Goal: Task Accomplishment & Management: Use online tool/utility

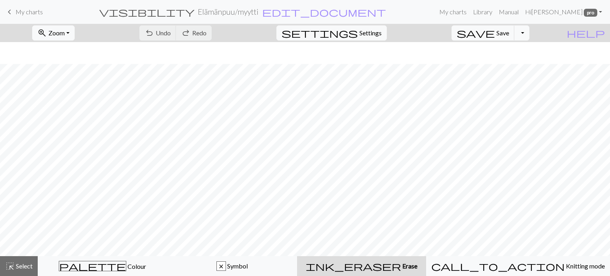
scroll to position [22, 0]
drag, startPoint x: 0, startPoint y: 0, endPoint x: 27, endPoint y: 13, distance: 29.8
click at [27, 13] on span "My charts" at bounding box center [28, 12] width 27 height 8
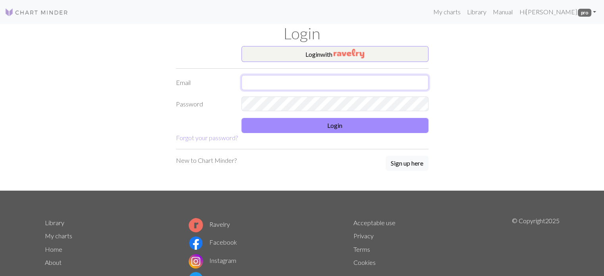
type input "henna@vinhapaanari.com"
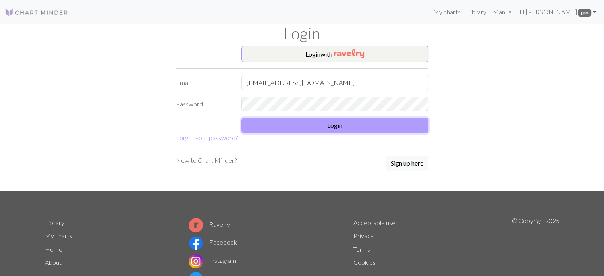
click at [298, 123] on button "Login" at bounding box center [334, 125] width 187 height 15
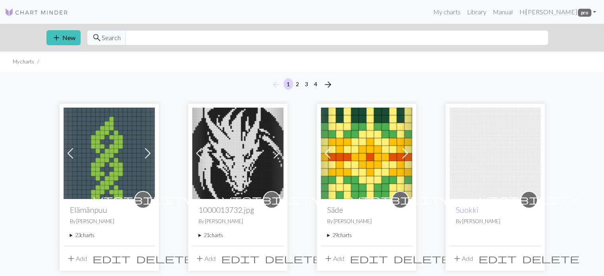
click at [327, 235] on summary "29 charts" at bounding box center [366, 235] width 79 height 8
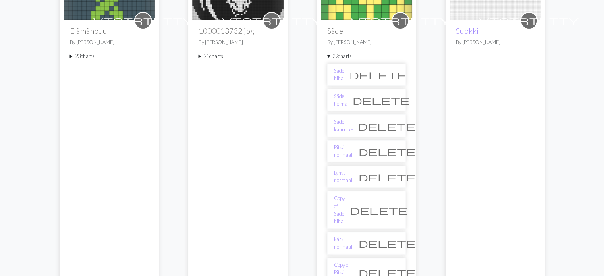
scroll to position [198, 0]
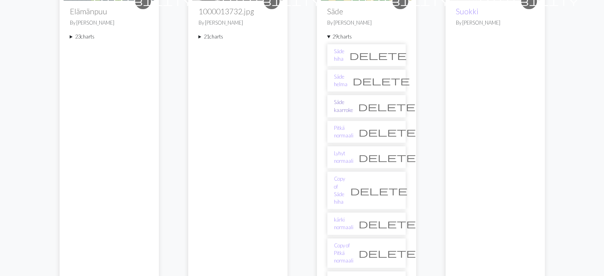
click at [346, 104] on link "Säde kaarroke" at bounding box center [343, 105] width 19 height 15
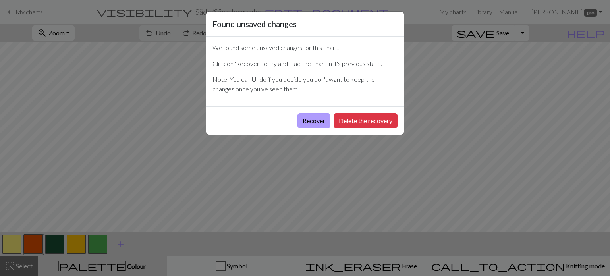
click at [312, 122] on button "Recover" at bounding box center [313, 120] width 33 height 15
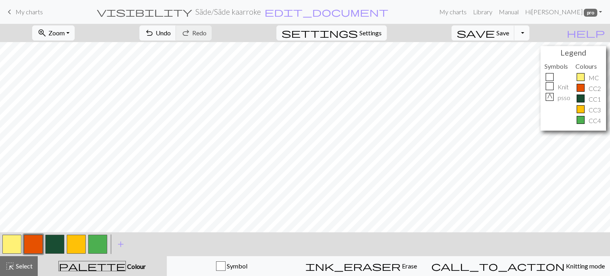
click at [529, 36] on button "Toggle Dropdown" at bounding box center [521, 32] width 15 height 15
click at [512, 50] on button "file_copy Save a copy" at bounding box center [463, 50] width 131 height 13
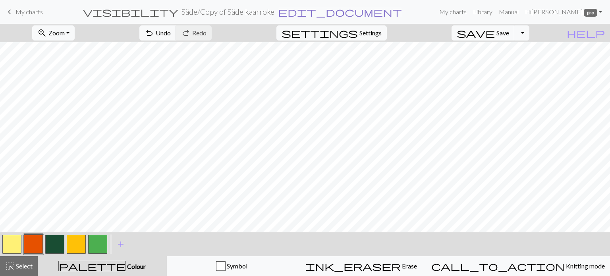
click at [299, 15] on span "edit_document" at bounding box center [340, 11] width 124 height 11
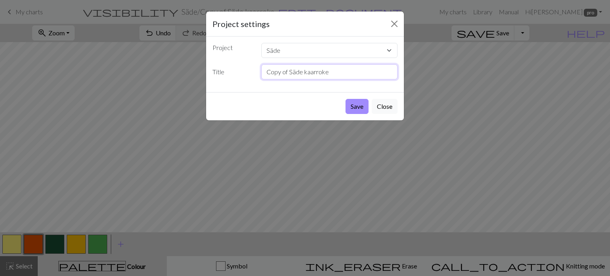
drag, startPoint x: 328, startPoint y: 69, endPoint x: 258, endPoint y: 77, distance: 71.1
click at [258, 77] on div "Copy of Säde kaarroke" at bounding box center [329, 71] width 146 height 15
type input "Paksu korpihilla"
click at [353, 105] on button "Save" at bounding box center [356, 106] width 23 height 15
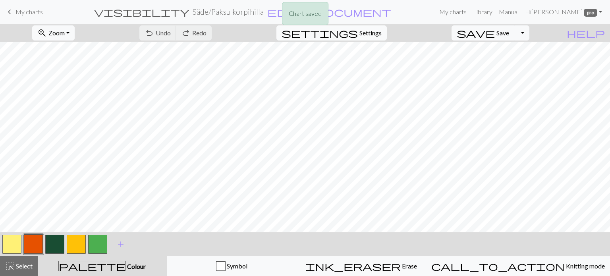
click at [378, 33] on span "Settings" at bounding box center [370, 33] width 22 height 10
select select "aran"
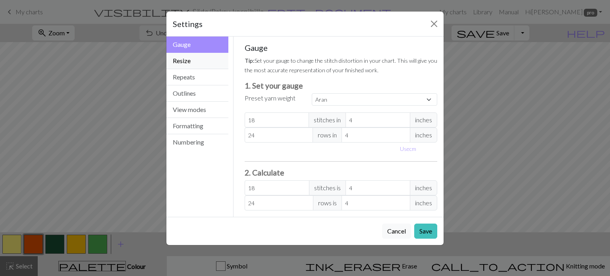
click at [190, 62] on button "Resize" at bounding box center [197, 61] width 62 height 16
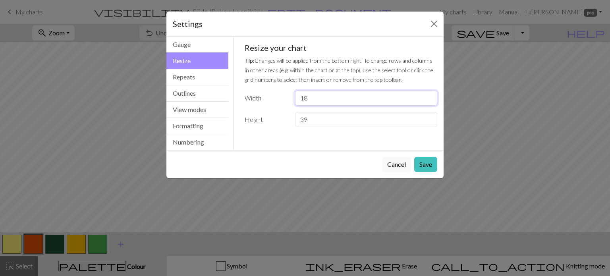
drag, startPoint x: 308, startPoint y: 98, endPoint x: 292, endPoint y: 98, distance: 16.3
click at [292, 98] on div "18" at bounding box center [366, 97] width 152 height 15
type input "12"
click at [281, 112] on label "Height" at bounding box center [265, 119] width 50 height 15
click at [424, 162] on button "Save" at bounding box center [425, 164] width 23 height 15
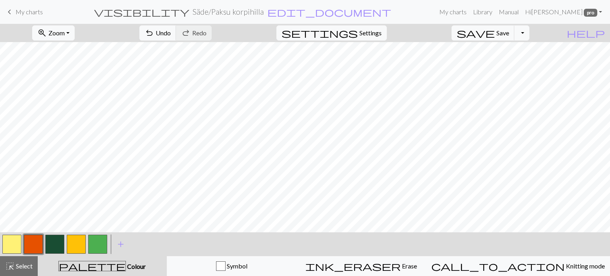
click at [13, 242] on button "button" at bounding box center [11, 244] width 19 height 19
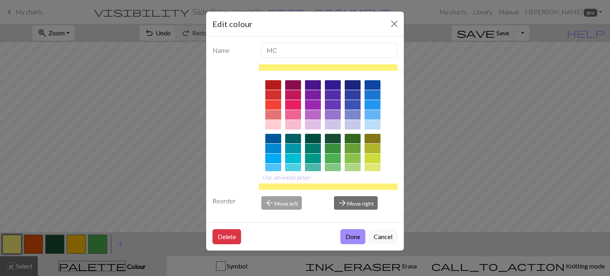
scroll to position [119, 0]
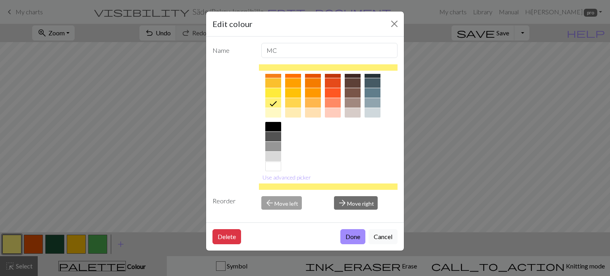
click at [333, 92] on div at bounding box center [333, 93] width 16 height 10
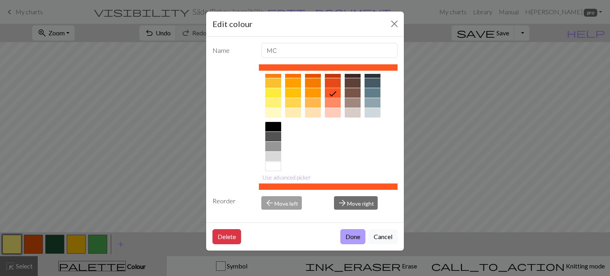
click at [347, 236] on button "Done" at bounding box center [352, 236] width 25 height 15
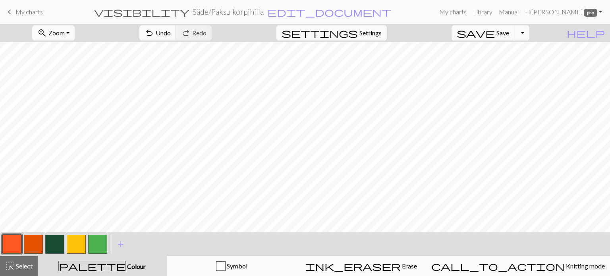
click at [32, 240] on button "button" at bounding box center [33, 244] width 19 height 19
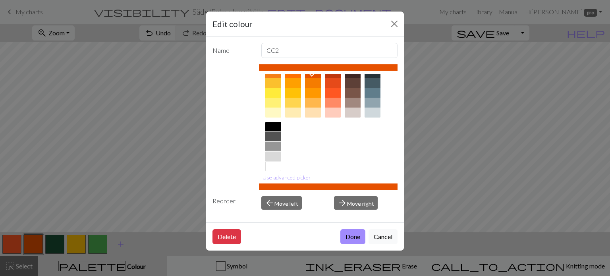
click at [276, 157] on div at bounding box center [273, 157] width 16 height 10
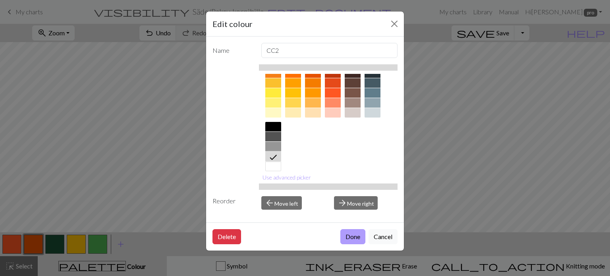
click at [348, 238] on button "Done" at bounding box center [352, 236] width 25 height 15
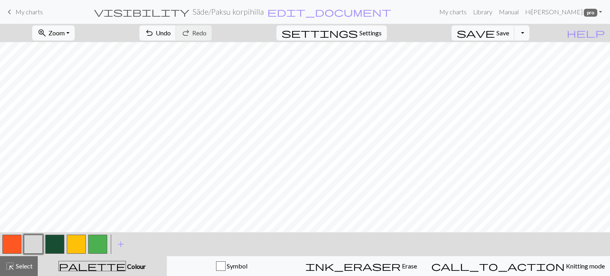
click at [56, 243] on button "button" at bounding box center [54, 244] width 19 height 19
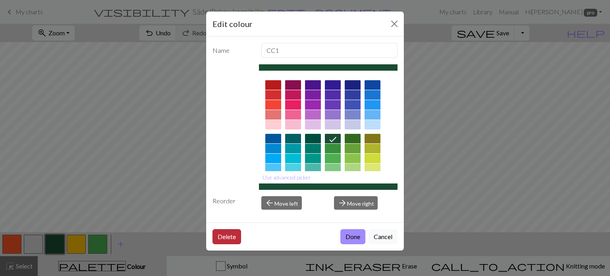
click at [227, 234] on button "Delete" at bounding box center [226, 236] width 29 height 15
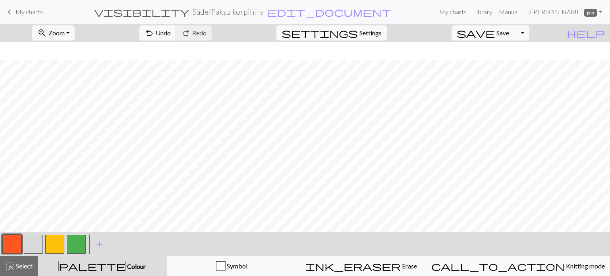
scroll to position [161, 0]
drag, startPoint x: 28, startPoint y: 237, endPoint x: 92, endPoint y: 228, distance: 64.6
click at [29, 237] on button "button" at bounding box center [33, 244] width 19 height 19
click at [171, 31] on span "Undo" at bounding box center [163, 33] width 15 height 8
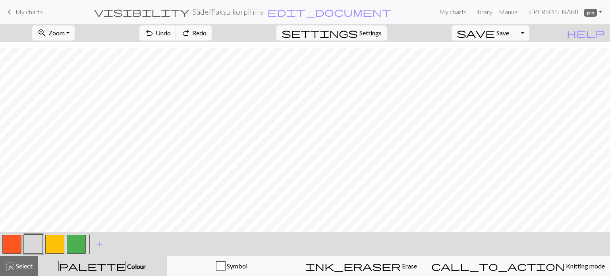
click at [171, 31] on span "Undo" at bounding box center [163, 33] width 15 height 8
click at [77, 244] on button "button" at bounding box center [76, 244] width 19 height 19
drag, startPoint x: 52, startPoint y: 240, endPoint x: 62, endPoint y: 233, distance: 11.7
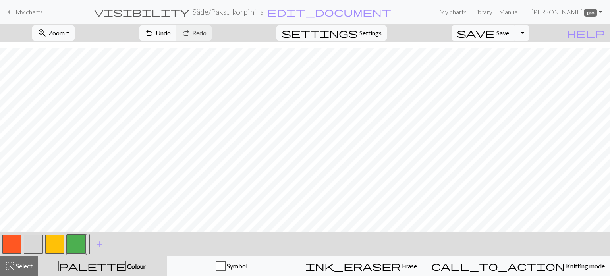
click at [52, 240] on button "button" at bounding box center [54, 244] width 19 height 19
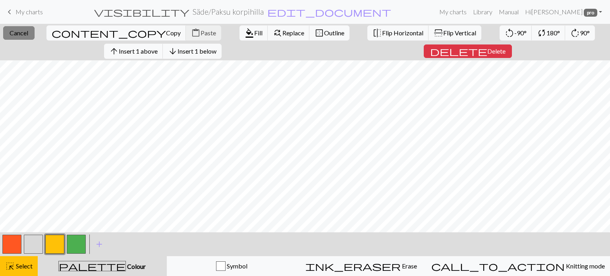
click at [26, 32] on span "Cancel" at bounding box center [19, 33] width 19 height 8
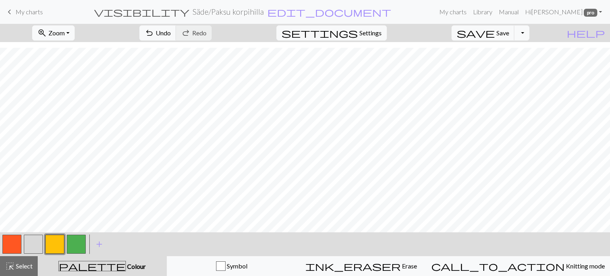
drag, startPoint x: 75, startPoint y: 242, endPoint x: 90, endPoint y: 231, distance: 18.5
click at [75, 241] on button "button" at bounding box center [76, 244] width 19 height 19
click at [31, 246] on button "button" at bounding box center [33, 244] width 19 height 19
click at [154, 31] on span "undo" at bounding box center [149, 32] width 10 height 11
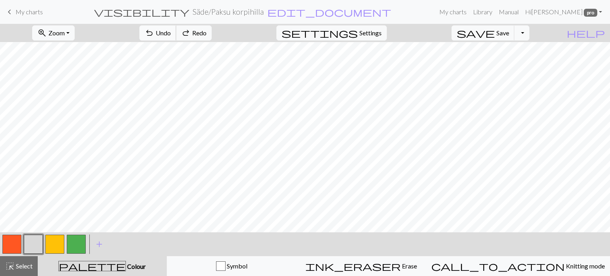
click at [154, 31] on span "undo" at bounding box center [149, 32] width 10 height 11
click at [75, 246] on button "button" at bounding box center [76, 244] width 19 height 19
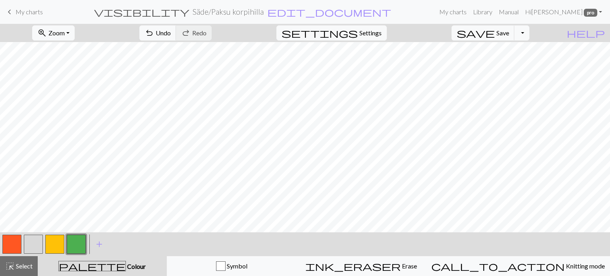
click at [75, 246] on button "button" at bounding box center [76, 244] width 19 height 19
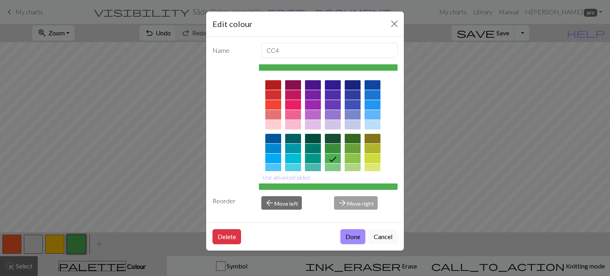
click at [335, 152] on div at bounding box center [333, 149] width 16 height 10
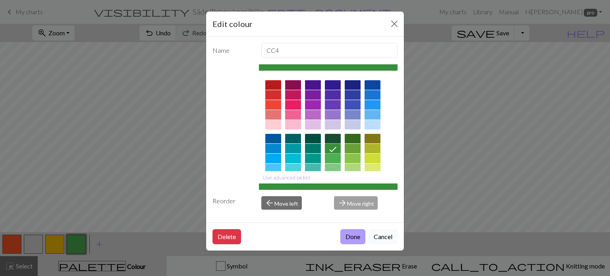
click at [350, 237] on button "Done" at bounding box center [352, 236] width 25 height 15
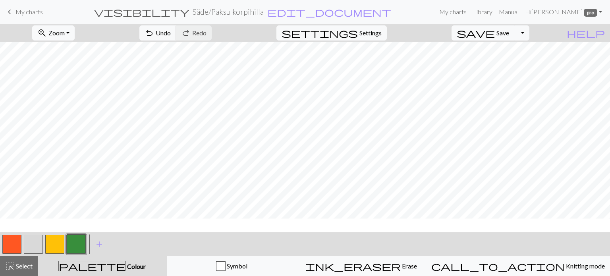
scroll to position [81, 0]
drag, startPoint x: 15, startPoint y: 246, endPoint x: 32, endPoint y: 239, distance: 17.6
click at [17, 245] on button "button" at bounding box center [11, 244] width 19 height 19
click at [34, 248] on button "button" at bounding box center [33, 244] width 19 height 19
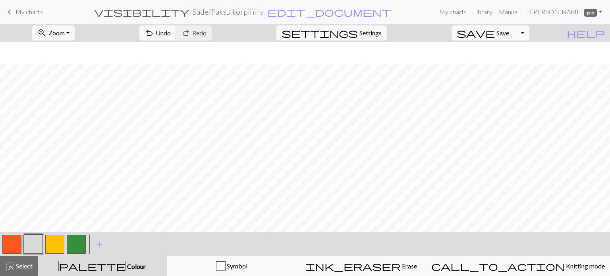
scroll to position [81, 0]
click at [154, 30] on span "undo" at bounding box center [149, 32] width 10 height 11
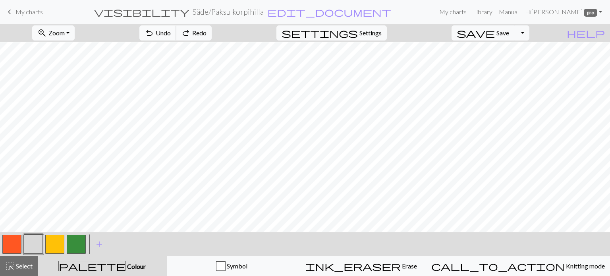
click at [154, 30] on span "undo" at bounding box center [149, 32] width 10 height 11
click at [154, 31] on span "undo" at bounding box center [149, 32] width 10 height 11
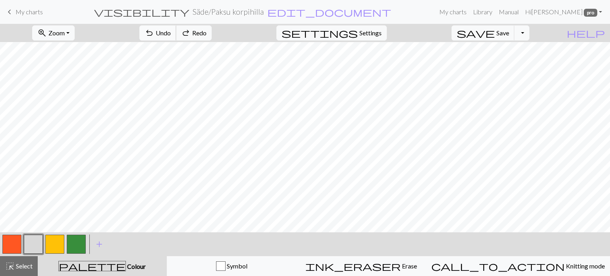
click at [154, 31] on span "undo" at bounding box center [149, 32] width 10 height 11
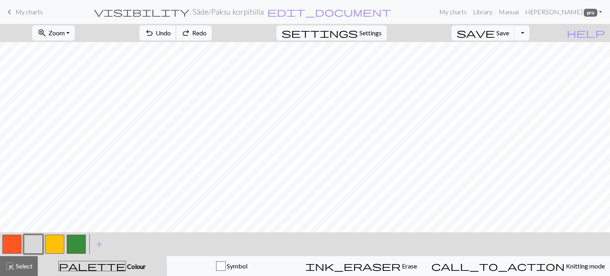
click at [154, 31] on span "undo" at bounding box center [149, 32] width 10 height 11
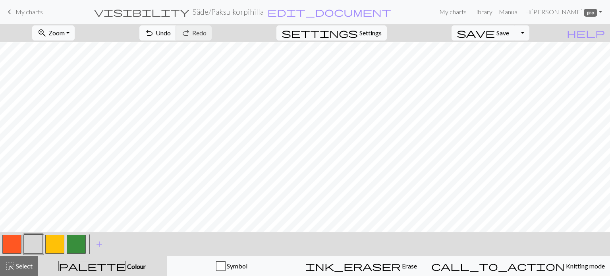
click at [171, 32] on span "Undo" at bounding box center [163, 33] width 15 height 8
click at [171, 33] on span "Undo" at bounding box center [163, 33] width 15 height 8
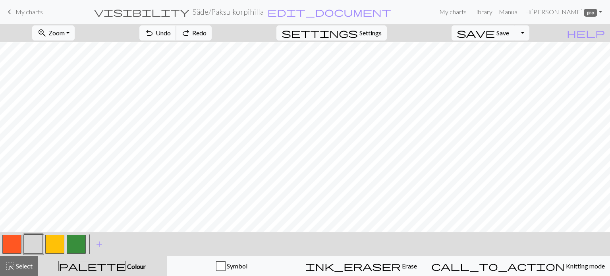
click at [171, 33] on span "Undo" at bounding box center [163, 33] width 15 height 8
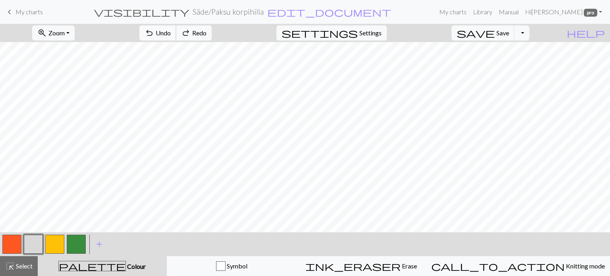
click at [171, 33] on span "Undo" at bounding box center [163, 33] width 15 height 8
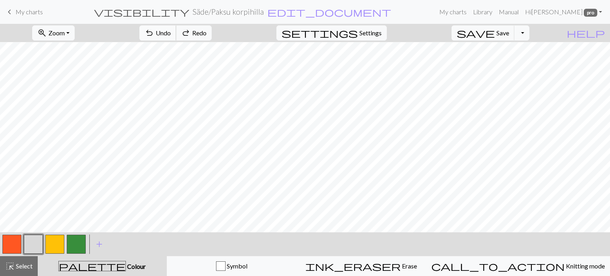
click at [171, 33] on span "Undo" at bounding box center [163, 33] width 15 height 8
click at [154, 31] on span "undo" at bounding box center [149, 32] width 10 height 11
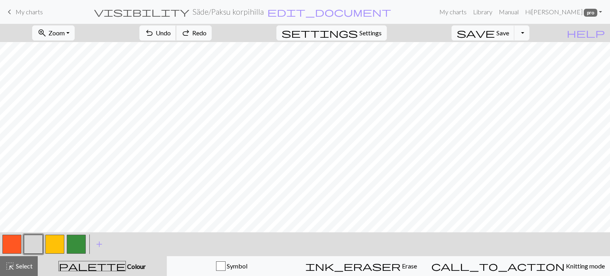
click at [154, 31] on span "undo" at bounding box center [149, 32] width 10 height 11
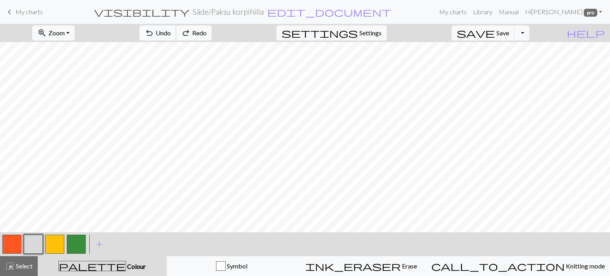
click at [154, 31] on span "undo" at bounding box center [149, 32] width 10 height 11
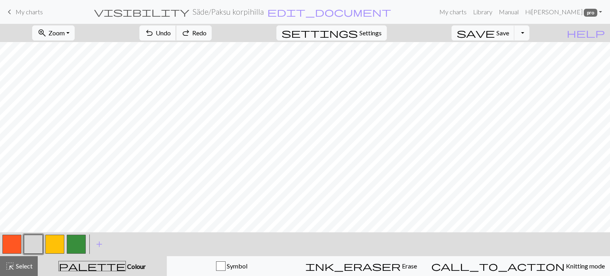
click at [154, 31] on span "undo" at bounding box center [149, 32] width 10 height 11
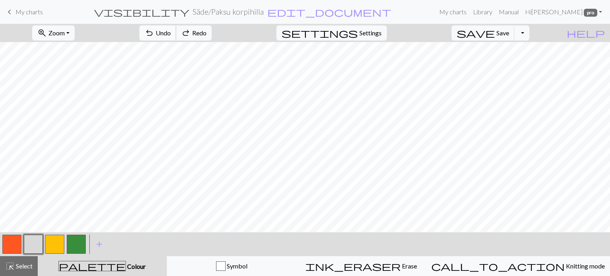
click at [154, 31] on span "undo" at bounding box center [149, 32] width 10 height 11
click at [12, 245] on button "button" at bounding box center [11, 244] width 19 height 19
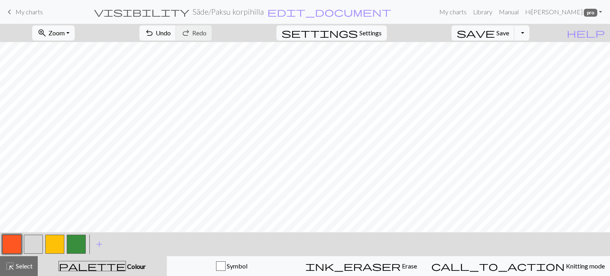
click at [34, 244] on button "button" at bounding box center [33, 244] width 19 height 19
click at [11, 245] on button "button" at bounding box center [11, 244] width 19 height 19
click at [171, 30] on span "Undo" at bounding box center [163, 33] width 15 height 8
click at [73, 243] on button "button" at bounding box center [76, 244] width 19 height 19
drag, startPoint x: 37, startPoint y: 241, endPoint x: 56, endPoint y: 230, distance: 21.9
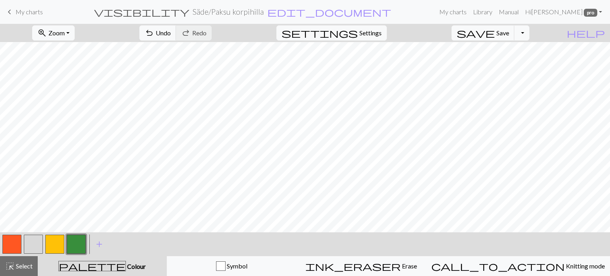
click at [38, 240] on button "button" at bounding box center [33, 244] width 19 height 19
click at [171, 31] on span "Undo" at bounding box center [163, 33] width 15 height 8
drag, startPoint x: 71, startPoint y: 244, endPoint x: 110, endPoint y: 234, distance: 39.4
click at [71, 244] on button "button" at bounding box center [76, 244] width 19 height 19
drag, startPoint x: 27, startPoint y: 246, endPoint x: 43, endPoint y: 238, distance: 18.3
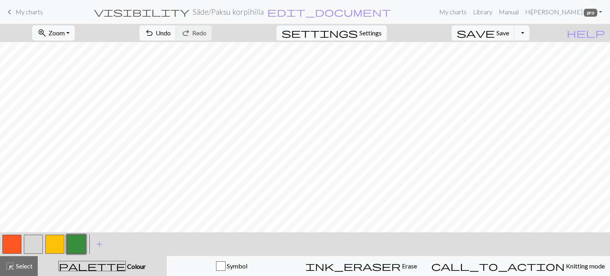
click at [30, 244] on button "button" at bounding box center [33, 244] width 19 height 19
click at [171, 35] on span "Undo" at bounding box center [163, 33] width 15 height 8
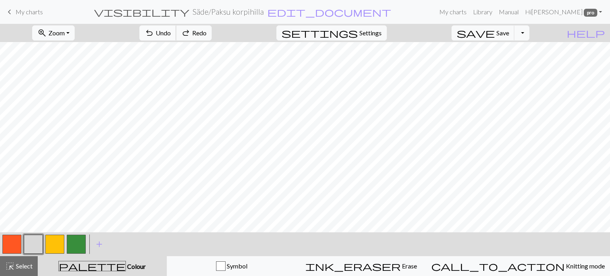
click at [171, 35] on span "Undo" at bounding box center [163, 33] width 15 height 8
click at [171, 33] on span "Undo" at bounding box center [163, 33] width 15 height 8
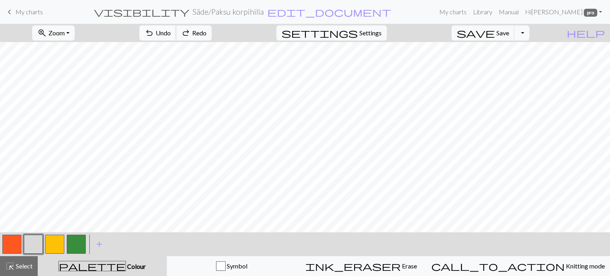
click at [171, 33] on span "Undo" at bounding box center [163, 33] width 15 height 8
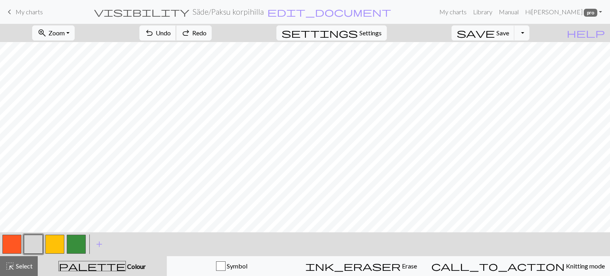
click at [171, 33] on span "Undo" at bounding box center [163, 33] width 15 height 8
drag, startPoint x: 77, startPoint y: 244, endPoint x: 92, endPoint y: 235, distance: 17.6
click at [77, 244] on button "button" at bounding box center [76, 244] width 19 height 19
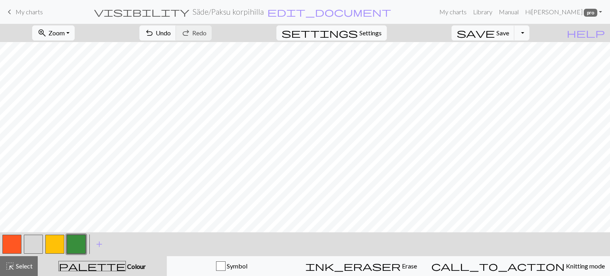
drag, startPoint x: 33, startPoint y: 244, endPoint x: 42, endPoint y: 238, distance: 11.2
click at [35, 242] on button "button" at bounding box center [33, 244] width 19 height 19
click at [82, 246] on button "button" at bounding box center [76, 244] width 19 height 19
drag, startPoint x: 29, startPoint y: 249, endPoint x: 70, endPoint y: 235, distance: 43.7
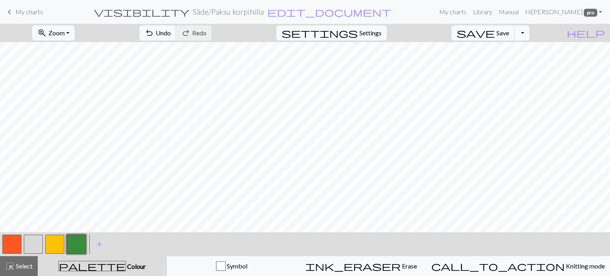
click at [30, 248] on button "button" at bounding box center [33, 244] width 19 height 19
drag, startPoint x: 78, startPoint y: 239, endPoint x: 90, endPoint y: 235, distance: 13.4
click at [83, 238] on button "button" at bounding box center [76, 244] width 19 height 19
click at [33, 244] on button "button" at bounding box center [33, 244] width 19 height 19
drag, startPoint x: 5, startPoint y: 245, endPoint x: 17, endPoint y: 238, distance: 14.4
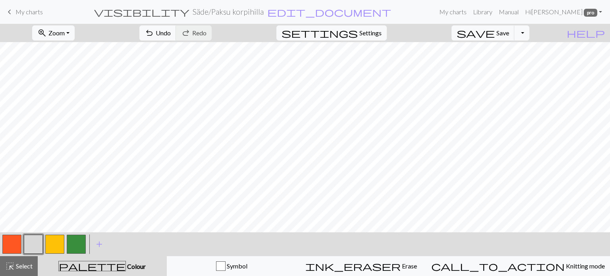
click at [6, 244] on button "button" at bounding box center [11, 244] width 19 height 19
click at [38, 244] on button "button" at bounding box center [33, 244] width 19 height 19
click at [154, 30] on span "undo" at bounding box center [149, 32] width 10 height 11
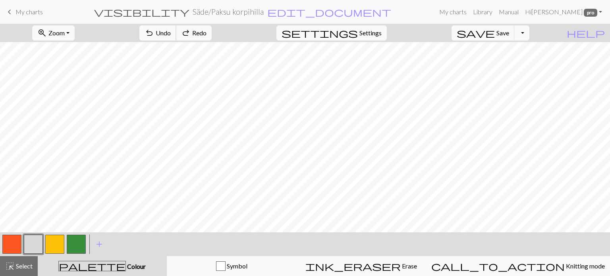
click at [154, 30] on span "undo" at bounding box center [149, 32] width 10 height 11
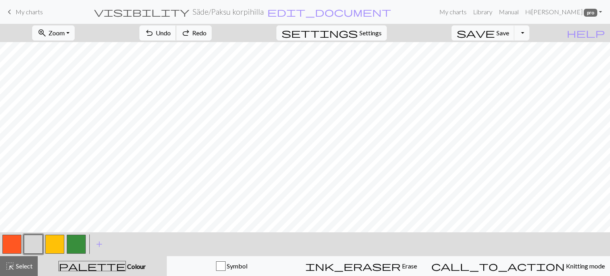
click at [154, 30] on span "undo" at bounding box center [149, 32] width 10 height 11
click at [154, 29] on span "undo" at bounding box center [149, 32] width 10 height 11
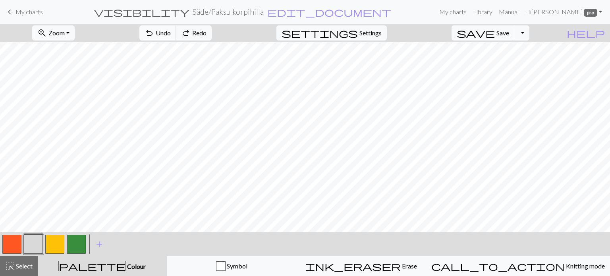
click at [154, 29] on span "undo" at bounding box center [149, 32] width 10 height 11
click at [154, 30] on span "undo" at bounding box center [149, 32] width 10 height 11
drag, startPoint x: 79, startPoint y: 240, endPoint x: 96, endPoint y: 229, distance: 20.1
click at [80, 239] on button "button" at bounding box center [76, 244] width 19 height 19
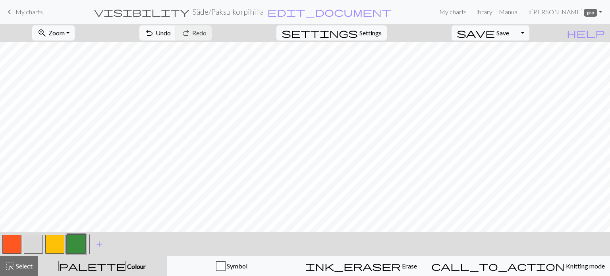
drag, startPoint x: 36, startPoint y: 246, endPoint x: 54, endPoint y: 233, distance: 22.2
click at [38, 244] on button "button" at bounding box center [33, 244] width 19 height 19
click at [30, 243] on button "button" at bounding box center [33, 244] width 19 height 19
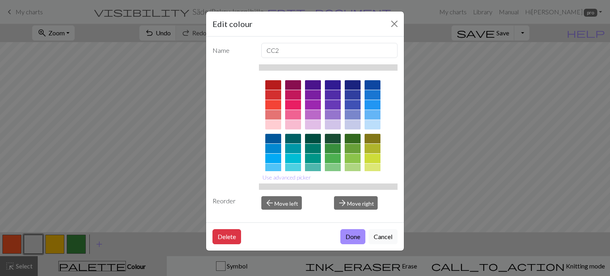
click at [352, 235] on button "Done" at bounding box center [352, 236] width 25 height 15
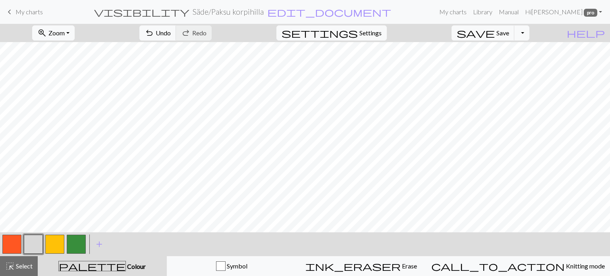
drag, startPoint x: 12, startPoint y: 240, endPoint x: 23, endPoint y: 233, distance: 13.3
click at [19, 236] on button "button" at bounding box center [11, 244] width 19 height 19
click at [31, 247] on button "button" at bounding box center [33, 244] width 19 height 19
click at [36, 245] on button "button" at bounding box center [33, 244] width 19 height 19
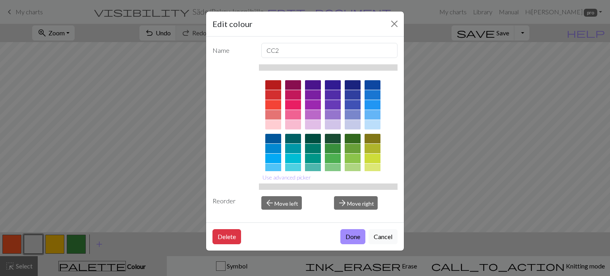
click at [350, 230] on button "Done" at bounding box center [352, 236] width 25 height 15
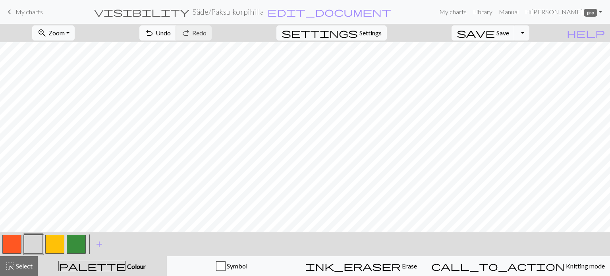
click at [171, 31] on span "Undo" at bounding box center [163, 33] width 15 height 8
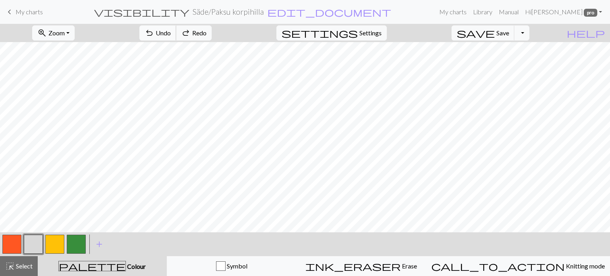
click at [171, 31] on span "Undo" at bounding box center [163, 33] width 15 height 8
drag, startPoint x: 76, startPoint y: 242, endPoint x: 89, endPoint y: 232, distance: 17.2
click at [76, 242] on button "button" at bounding box center [76, 244] width 19 height 19
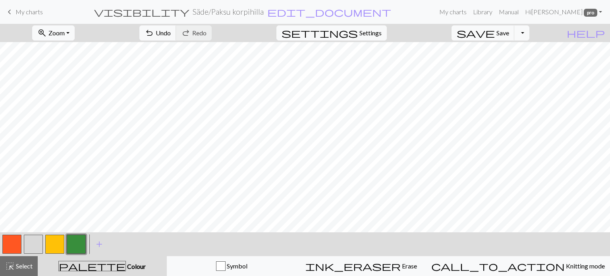
drag, startPoint x: 31, startPoint y: 239, endPoint x: 36, endPoint y: 237, distance: 6.0
click at [31, 239] on button "button" at bounding box center [33, 244] width 19 height 19
click at [171, 29] on span "Undo" at bounding box center [163, 33] width 15 height 8
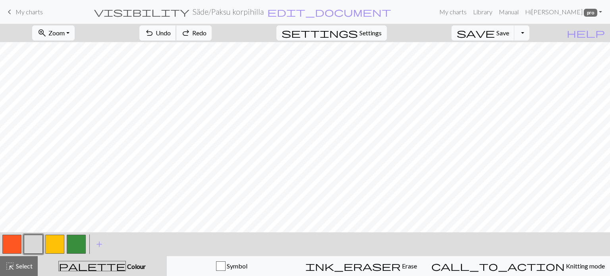
click at [171, 29] on span "Undo" at bounding box center [163, 33] width 15 height 8
drag, startPoint x: 10, startPoint y: 246, endPoint x: 21, endPoint y: 243, distance: 12.3
click at [10, 246] on button "button" at bounding box center [11, 244] width 19 height 19
click at [53, 242] on button "button" at bounding box center [54, 244] width 19 height 19
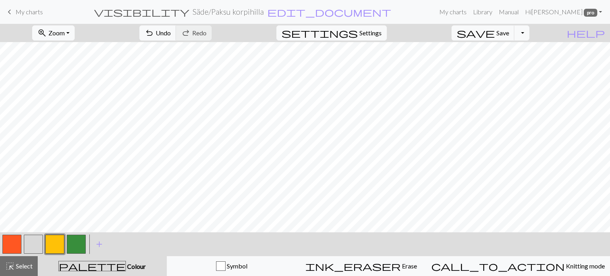
click at [35, 242] on button "button" at bounding box center [33, 244] width 19 height 19
click at [31, 242] on button "button" at bounding box center [33, 244] width 19 height 19
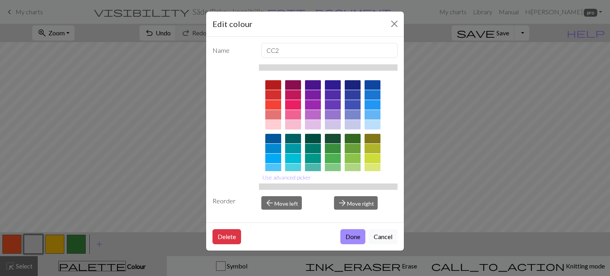
drag, startPoint x: 343, startPoint y: 236, endPoint x: 347, endPoint y: 231, distance: 5.9
click at [344, 235] on button "Done" at bounding box center [352, 236] width 25 height 15
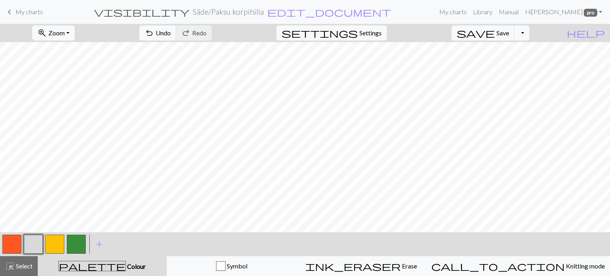
click at [54, 246] on button "button" at bounding box center [54, 244] width 19 height 19
drag, startPoint x: 65, startPoint y: 240, endPoint x: 71, endPoint y: 238, distance: 6.5
click at [65, 240] on div at bounding box center [44, 243] width 86 height 21
drag, startPoint x: 76, startPoint y: 242, endPoint x: 90, endPoint y: 232, distance: 16.8
click at [77, 241] on button "button" at bounding box center [76, 244] width 19 height 19
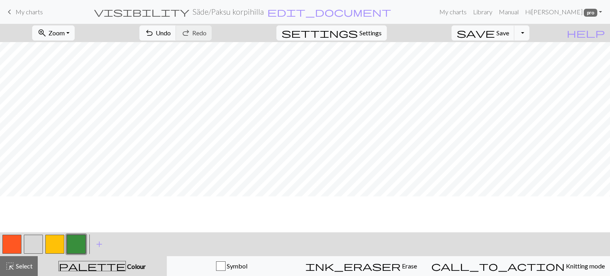
scroll to position [81, 0]
drag, startPoint x: 11, startPoint y: 241, endPoint x: 76, endPoint y: 230, distance: 66.0
click at [14, 240] on button "button" at bounding box center [11, 244] width 19 height 19
drag, startPoint x: 33, startPoint y: 246, endPoint x: 47, endPoint y: 240, distance: 15.1
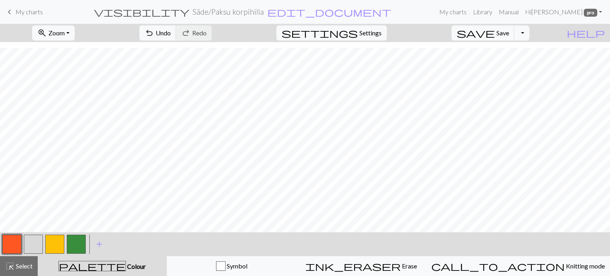
click at [39, 244] on button "button" at bounding box center [33, 244] width 19 height 19
click at [33, 250] on button "button" at bounding box center [33, 244] width 19 height 19
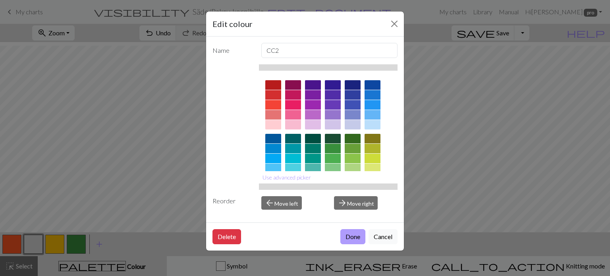
click at [343, 236] on button "Done" at bounding box center [352, 236] width 25 height 15
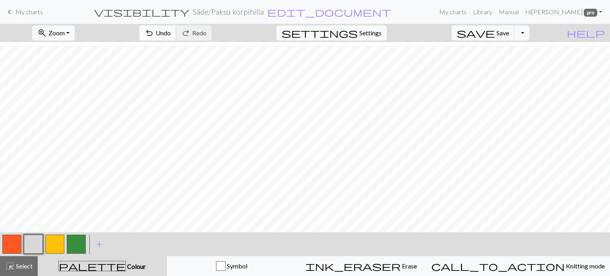
click at [176, 28] on button "undo Undo Undo" at bounding box center [157, 32] width 37 height 15
click at [171, 33] on span "Undo" at bounding box center [163, 33] width 15 height 8
click at [171, 30] on span "Undo" at bounding box center [163, 33] width 15 height 8
drag, startPoint x: 16, startPoint y: 264, endPoint x: 55, endPoint y: 246, distance: 43.3
click at [20, 261] on div "highlight_alt Select Select" at bounding box center [18, 266] width 27 height 10
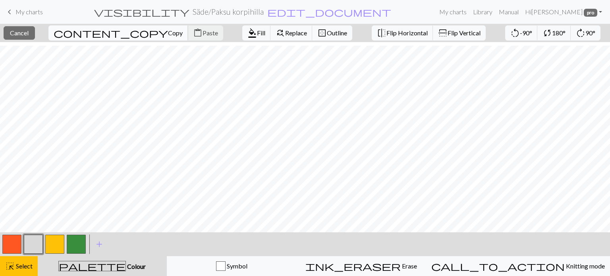
click at [168, 32] on span "Copy" at bounding box center [175, 33] width 15 height 8
click at [202, 36] on span "Paste" at bounding box center [209, 33] width 15 height 8
click at [29, 32] on span "Cancel" at bounding box center [19, 33] width 19 height 8
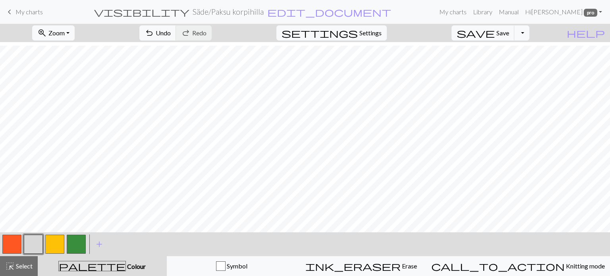
click at [6, 238] on button "button" at bounding box center [11, 244] width 19 height 19
drag, startPoint x: 29, startPoint y: 242, endPoint x: 117, endPoint y: 231, distance: 89.1
click at [34, 240] on button "button" at bounding box center [33, 244] width 19 height 19
drag, startPoint x: 13, startPoint y: 247, endPoint x: 55, endPoint y: 231, distance: 45.2
click at [16, 246] on button "button" at bounding box center [11, 244] width 19 height 19
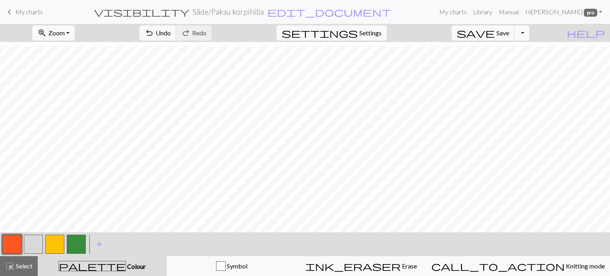
drag, startPoint x: 32, startPoint y: 239, endPoint x: 46, endPoint y: 234, distance: 15.0
click at [46, 234] on div at bounding box center [44, 243] width 86 height 21
drag, startPoint x: 29, startPoint y: 242, endPoint x: 79, endPoint y: 227, distance: 52.3
click at [31, 241] on button "button" at bounding box center [33, 244] width 19 height 19
click at [154, 33] on span "undo" at bounding box center [149, 32] width 10 height 11
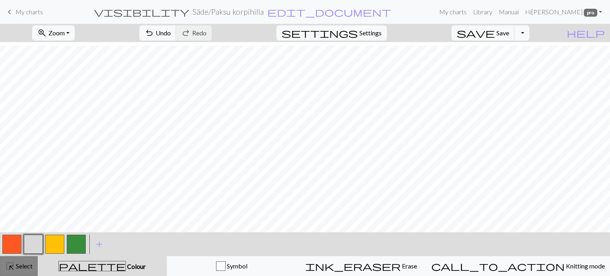
click at [10, 264] on span "highlight_alt" at bounding box center [10, 265] width 10 height 11
click at [36, 242] on button "button" at bounding box center [33, 244] width 19 height 19
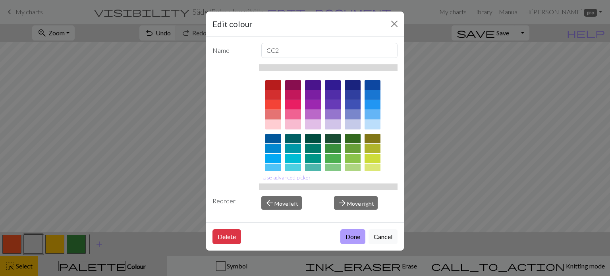
click at [350, 235] on button "Done" at bounding box center [352, 236] width 25 height 15
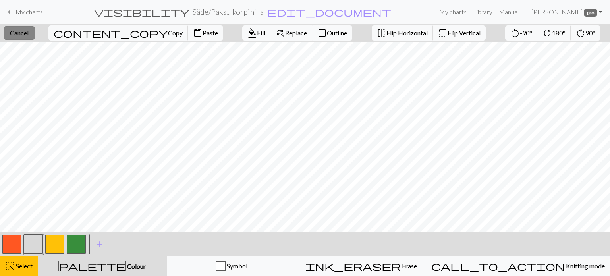
click at [29, 37] on span "Cancel" at bounding box center [19, 33] width 19 height 8
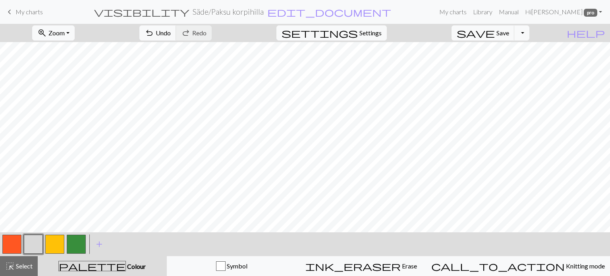
click at [31, 247] on button "button" at bounding box center [33, 244] width 19 height 19
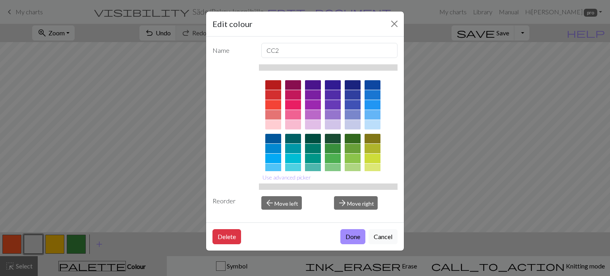
click at [354, 240] on button "Done" at bounding box center [352, 236] width 25 height 15
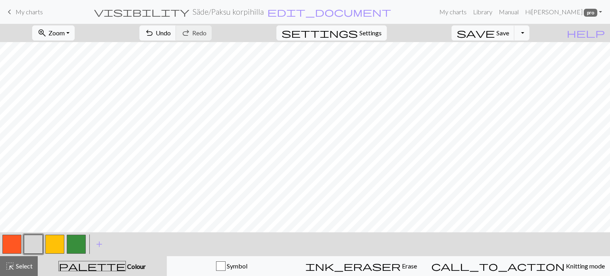
click at [56, 236] on button "button" at bounding box center [54, 244] width 19 height 19
drag, startPoint x: 75, startPoint y: 239, endPoint x: 85, endPoint y: 231, distance: 13.2
click at [78, 237] on button "button" at bounding box center [76, 244] width 19 height 19
click at [59, 240] on button "button" at bounding box center [54, 244] width 19 height 19
drag, startPoint x: 30, startPoint y: 244, endPoint x: 46, endPoint y: 233, distance: 19.8
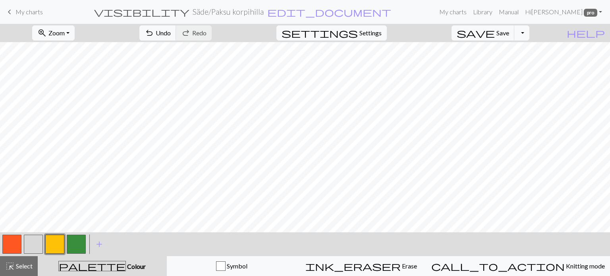
click at [33, 242] on button "button" at bounding box center [33, 244] width 19 height 19
click at [171, 34] on span "Undo" at bounding box center [163, 33] width 15 height 8
drag, startPoint x: 55, startPoint y: 252, endPoint x: 94, endPoint y: 231, distance: 43.9
click at [56, 251] on button "button" at bounding box center [54, 244] width 19 height 19
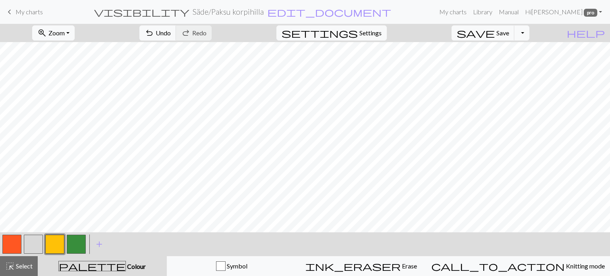
click at [50, 244] on button "button" at bounding box center [54, 244] width 19 height 19
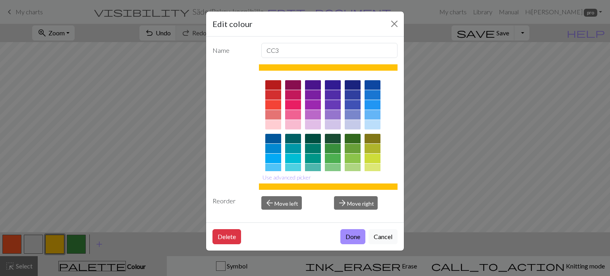
click at [355, 240] on button "Done" at bounding box center [352, 236] width 25 height 15
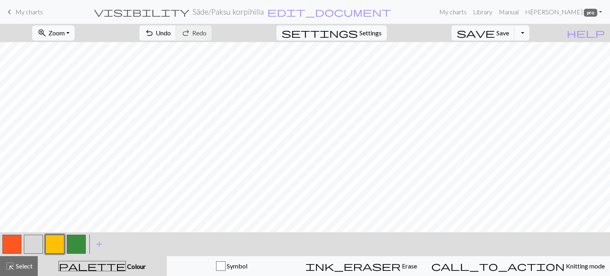
drag, startPoint x: 74, startPoint y: 241, endPoint x: 92, endPoint y: 228, distance: 21.9
click at [76, 240] on button "button" at bounding box center [76, 244] width 19 height 19
drag, startPoint x: 32, startPoint y: 246, endPoint x: 59, endPoint y: 230, distance: 30.8
click at [49, 235] on div at bounding box center [44, 243] width 86 height 21
drag, startPoint x: 29, startPoint y: 244, endPoint x: 58, endPoint y: 229, distance: 32.5
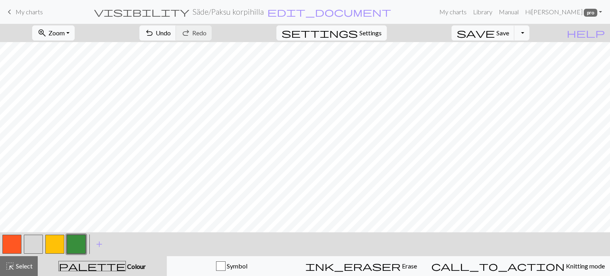
click at [40, 238] on button "button" at bounding box center [33, 244] width 19 height 19
click at [54, 241] on button "button" at bounding box center [54, 244] width 19 height 19
click at [15, 249] on button "button" at bounding box center [11, 244] width 19 height 19
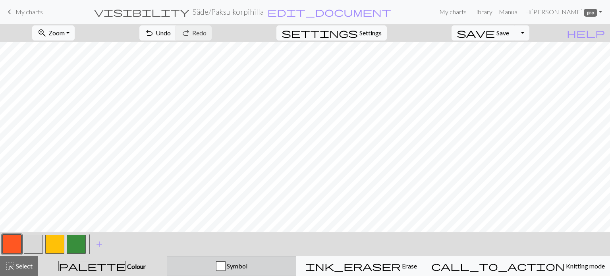
click at [247, 264] on span "Symbol" at bounding box center [236, 266] width 22 height 8
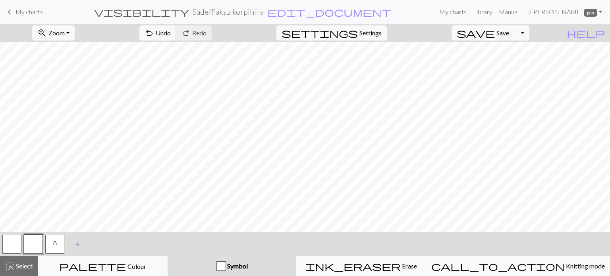
drag, startPoint x: 58, startPoint y: 246, endPoint x: 65, endPoint y: 242, distance: 7.6
click at [59, 245] on button "G" at bounding box center [54, 244] width 19 height 19
click at [13, 244] on button "button" at bounding box center [11, 244] width 19 height 19
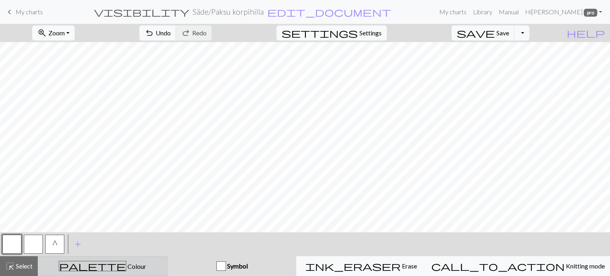
drag, startPoint x: 119, startPoint y: 266, endPoint x: 108, endPoint y: 263, distance: 12.4
click at [126, 266] on span "Colour" at bounding box center [136, 266] width 20 height 8
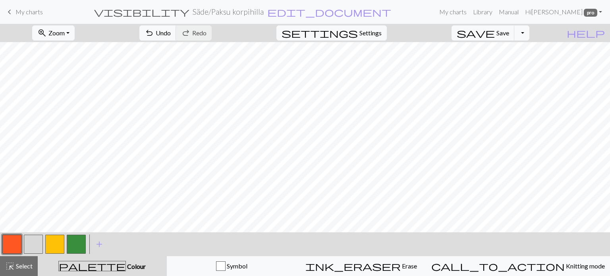
drag, startPoint x: 33, startPoint y: 250, endPoint x: 66, endPoint y: 236, distance: 35.4
click at [35, 249] on button "button" at bounding box center [33, 244] width 19 height 19
drag, startPoint x: 10, startPoint y: 242, endPoint x: 27, endPoint y: 230, distance: 21.3
click at [17, 236] on button "button" at bounding box center [11, 244] width 19 height 19
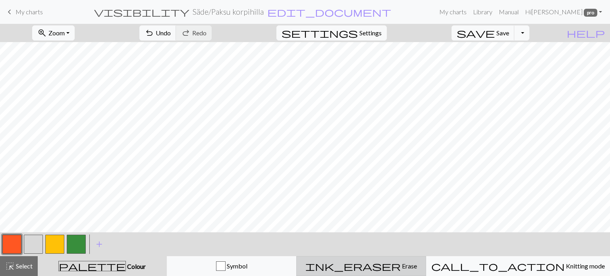
click at [386, 263] on span "ink_eraser" at bounding box center [352, 265] width 95 height 11
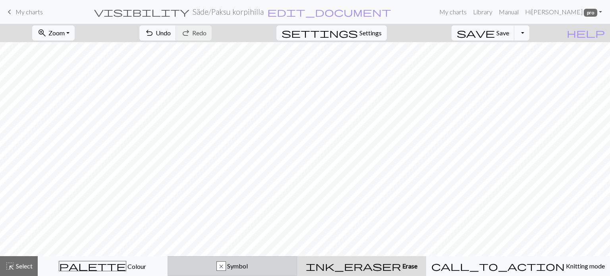
click at [248, 266] on span "Symbol" at bounding box center [237, 266] width 22 height 8
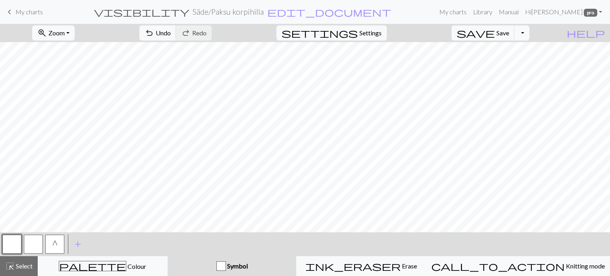
drag, startPoint x: 50, startPoint y: 241, endPoint x: 71, endPoint y: 227, distance: 25.6
click at [51, 240] on button "G" at bounding box center [54, 244] width 19 height 19
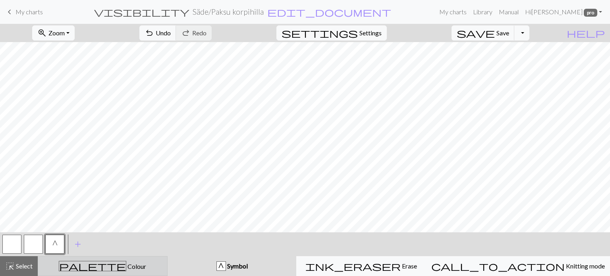
click at [126, 265] on span "Colour" at bounding box center [136, 266] width 20 height 8
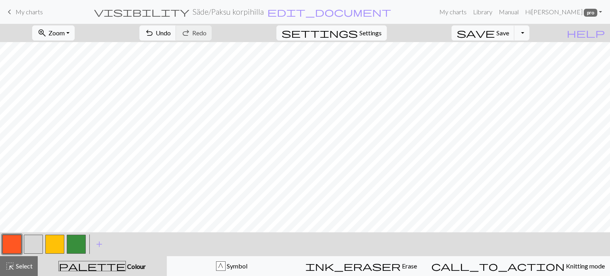
click at [78, 239] on button "button" at bounding box center [76, 244] width 19 height 19
click at [154, 32] on span "undo" at bounding box center [149, 32] width 10 height 11
click at [176, 33] on button "undo Undo Undo" at bounding box center [157, 32] width 37 height 15
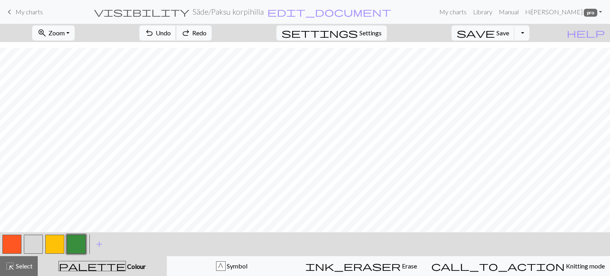
click at [176, 33] on button "undo Undo Undo" at bounding box center [157, 32] width 37 height 15
click at [77, 244] on button "button" at bounding box center [76, 244] width 19 height 19
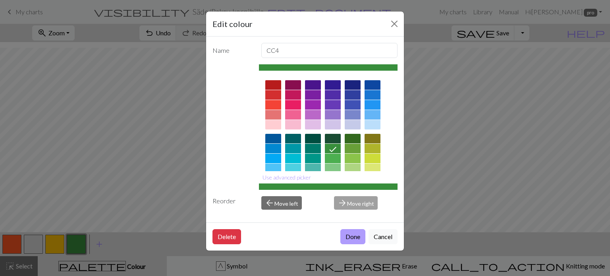
click at [352, 235] on button "Done" at bounding box center [352, 236] width 25 height 15
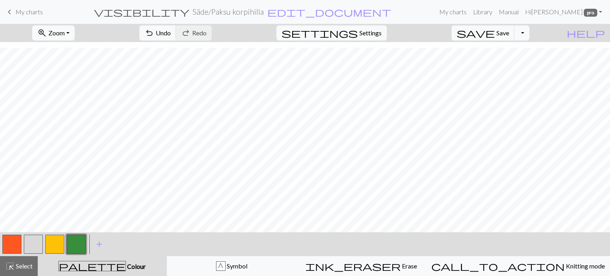
drag, startPoint x: 52, startPoint y: 240, endPoint x: 62, endPoint y: 234, distance: 11.8
click at [53, 239] on button "button" at bounding box center [54, 244] width 19 height 19
drag, startPoint x: 78, startPoint y: 242, endPoint x: 88, endPoint y: 232, distance: 14.3
click at [79, 240] on button "button" at bounding box center [76, 244] width 19 height 19
drag, startPoint x: 31, startPoint y: 242, endPoint x: 87, endPoint y: 227, distance: 58.2
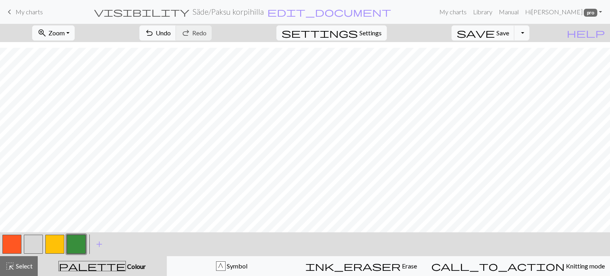
click at [31, 242] on button "button" at bounding box center [33, 244] width 19 height 19
click at [65, 35] on span "Zoom" at bounding box center [56, 33] width 16 height 8
click at [71, 52] on button "Fit all" at bounding box center [64, 50] width 63 height 13
drag, startPoint x: 73, startPoint y: 244, endPoint x: 97, endPoint y: 236, distance: 25.2
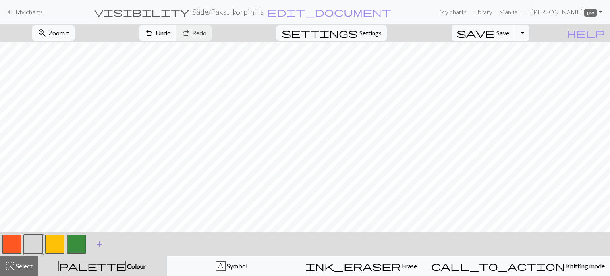
click at [73, 244] on button "button" at bounding box center [76, 244] width 19 height 19
click at [154, 28] on span "undo" at bounding box center [149, 32] width 10 height 11
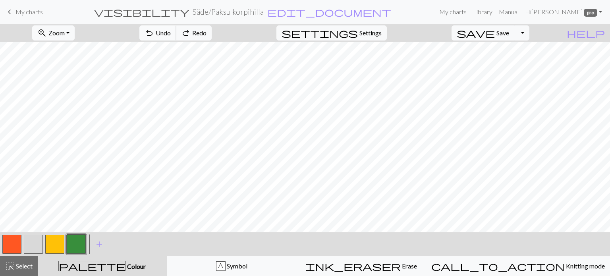
click at [154, 28] on span "undo" at bounding box center [149, 32] width 10 height 11
click at [36, 249] on button "button" at bounding box center [33, 244] width 19 height 19
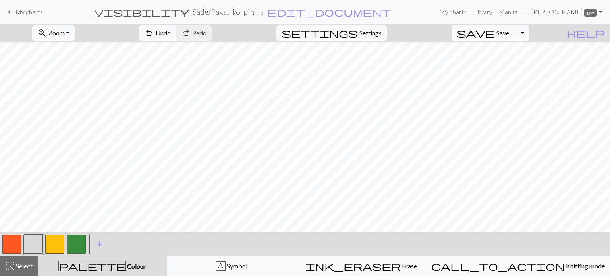
drag, startPoint x: 13, startPoint y: 248, endPoint x: 32, endPoint y: 238, distance: 21.7
click at [14, 247] on button "button" at bounding box center [11, 244] width 19 height 19
drag, startPoint x: 56, startPoint y: 240, endPoint x: 60, endPoint y: 237, distance: 5.1
click at [58, 238] on button "button" at bounding box center [54, 244] width 19 height 19
drag, startPoint x: 77, startPoint y: 245, endPoint x: 92, endPoint y: 237, distance: 16.9
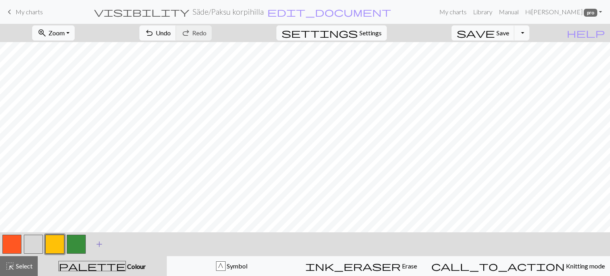
click at [79, 244] on button "button" at bounding box center [76, 244] width 19 height 19
drag, startPoint x: 38, startPoint y: 242, endPoint x: 49, endPoint y: 233, distance: 14.9
click at [44, 236] on div at bounding box center [44, 243] width 86 height 21
drag, startPoint x: 33, startPoint y: 239, endPoint x: 42, endPoint y: 235, distance: 11.0
click at [35, 238] on button "button" at bounding box center [33, 244] width 19 height 19
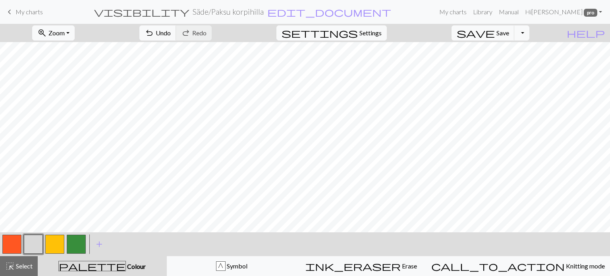
click at [48, 241] on button "button" at bounding box center [54, 244] width 19 height 19
drag, startPoint x: 11, startPoint y: 246, endPoint x: 26, endPoint y: 239, distance: 16.3
click at [15, 244] on button "button" at bounding box center [11, 244] width 19 height 19
click at [74, 247] on button "button" at bounding box center [76, 244] width 19 height 19
click at [171, 34] on span "Undo" at bounding box center [163, 33] width 15 height 8
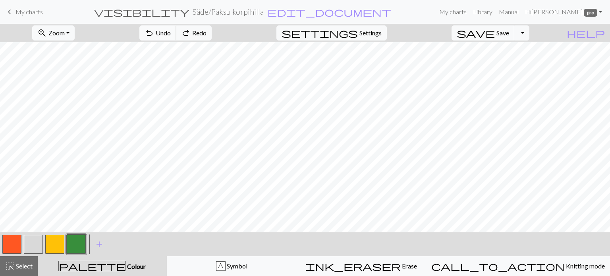
click at [171, 34] on span "Undo" at bounding box center [163, 33] width 15 height 8
click at [508, 32] on button "save Save Save" at bounding box center [482, 32] width 63 height 15
click at [10, 249] on button "button" at bounding box center [11, 244] width 19 height 19
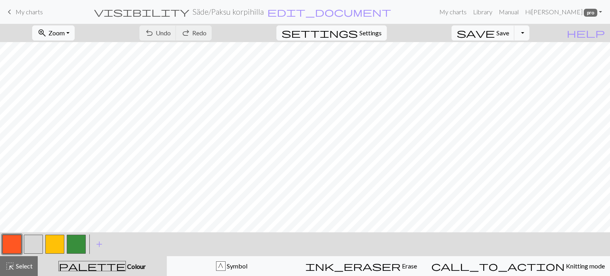
click at [10, 249] on button "button" at bounding box center [11, 244] width 19 height 19
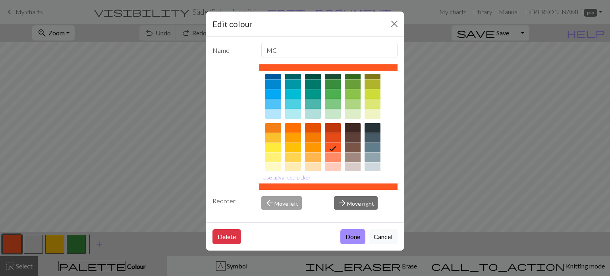
scroll to position [40, 0]
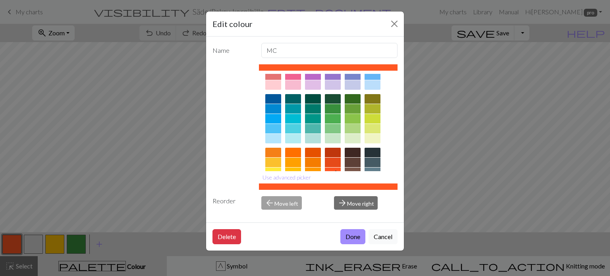
click at [350, 118] on div at bounding box center [352, 119] width 16 height 10
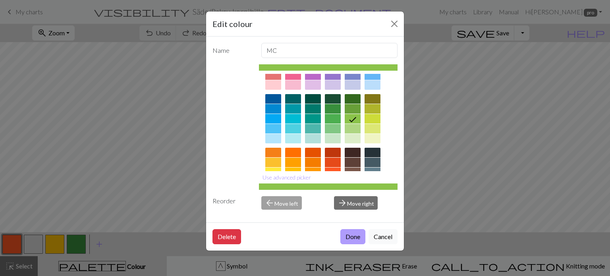
click at [347, 239] on button "Done" at bounding box center [352, 236] width 25 height 15
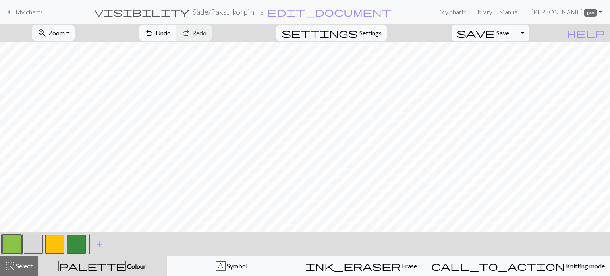
click at [79, 242] on button "button" at bounding box center [76, 244] width 19 height 19
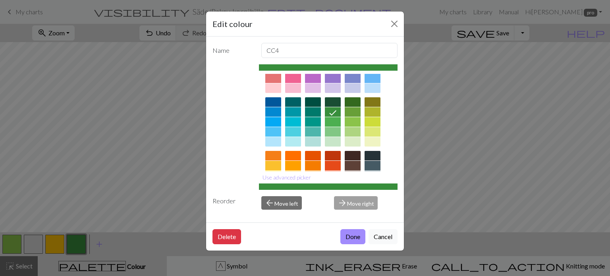
scroll to position [79, 0]
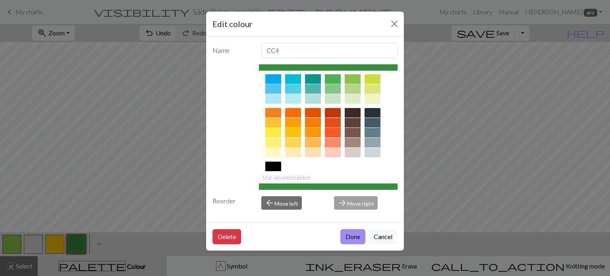
click at [331, 133] on div at bounding box center [333, 133] width 16 height 10
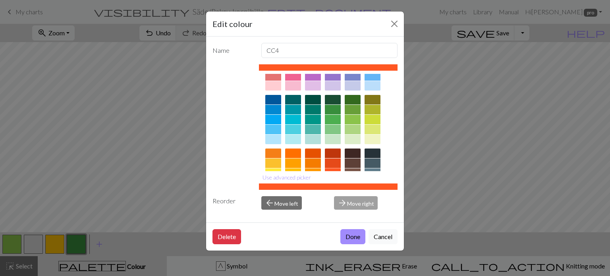
scroll to position [0, 0]
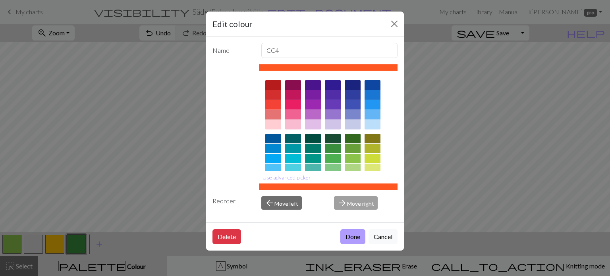
click at [355, 236] on button "Done" at bounding box center [352, 236] width 25 height 15
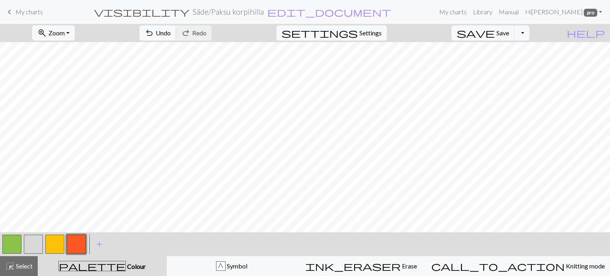
click at [34, 242] on button "button" at bounding box center [33, 244] width 19 height 19
drag, startPoint x: 204, startPoint y: 34, endPoint x: 206, endPoint y: 38, distance: 5.0
click at [171, 34] on span "Undo" at bounding box center [163, 33] width 15 height 8
drag, startPoint x: 16, startPoint y: 269, endPoint x: 60, endPoint y: 234, distance: 56.0
click at [17, 268] on span "Select" at bounding box center [24, 266] width 18 height 8
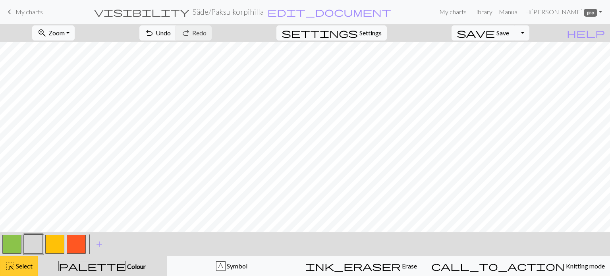
click at [10, 269] on span "highlight_alt" at bounding box center [10, 265] width 10 height 11
drag, startPoint x: 55, startPoint y: 243, endPoint x: 65, endPoint y: 237, distance: 12.3
click at [62, 239] on button "button" at bounding box center [54, 244] width 19 height 19
drag, startPoint x: 8, startPoint y: 244, endPoint x: 21, endPoint y: 233, distance: 17.5
click at [10, 241] on button "button" at bounding box center [11, 244] width 19 height 19
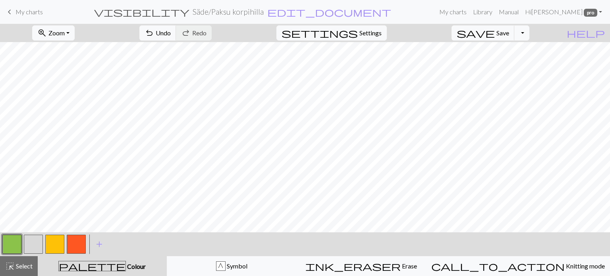
click at [27, 242] on button "button" at bounding box center [33, 244] width 19 height 19
drag, startPoint x: 75, startPoint y: 241, endPoint x: 89, endPoint y: 233, distance: 16.0
click at [79, 238] on button "button" at bounding box center [76, 244] width 19 height 19
drag, startPoint x: 55, startPoint y: 247, endPoint x: 68, endPoint y: 238, distance: 16.2
click at [60, 242] on button "button" at bounding box center [54, 244] width 19 height 19
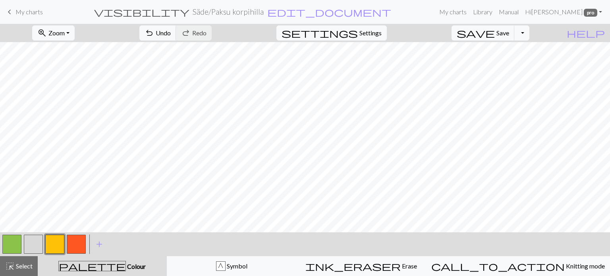
drag, startPoint x: 33, startPoint y: 242, endPoint x: 44, endPoint y: 238, distance: 12.3
click at [44, 238] on div at bounding box center [44, 243] width 86 height 21
drag, startPoint x: 23, startPoint y: 240, endPoint x: 31, endPoint y: 241, distance: 8.3
click at [23, 240] on div at bounding box center [33, 243] width 21 height 21
click at [31, 241] on button "button" at bounding box center [33, 244] width 19 height 19
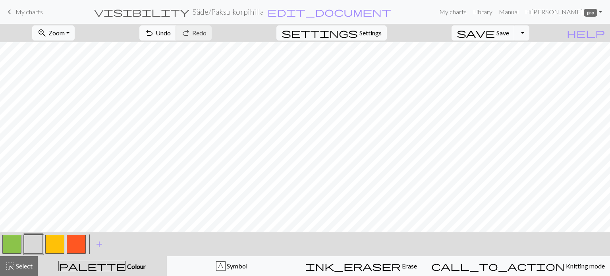
click at [171, 33] on span "Undo" at bounding box center [163, 33] width 15 height 8
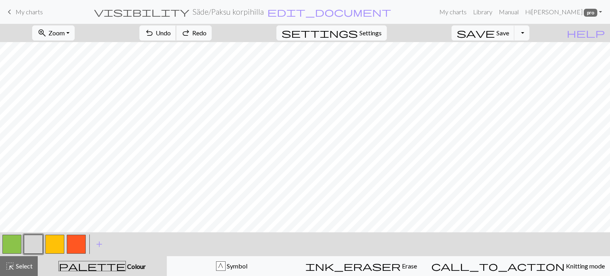
click at [171, 33] on span "Undo" at bounding box center [163, 33] width 15 height 8
drag, startPoint x: 54, startPoint y: 248, endPoint x: 69, endPoint y: 241, distance: 16.7
click at [58, 246] on button "button" at bounding box center [54, 244] width 19 height 19
drag, startPoint x: 38, startPoint y: 246, endPoint x: 55, endPoint y: 235, distance: 20.6
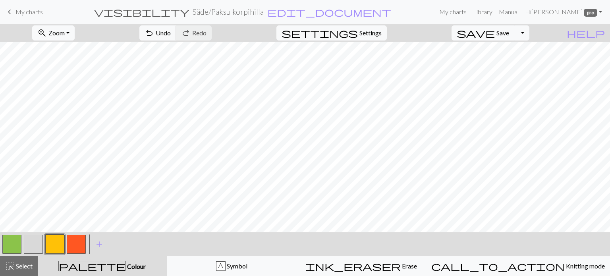
click at [49, 238] on div at bounding box center [44, 243] width 86 height 21
drag, startPoint x: 33, startPoint y: 248, endPoint x: 170, endPoint y: 233, distance: 137.7
click at [40, 247] on button "button" at bounding box center [33, 244] width 19 height 19
drag, startPoint x: 68, startPoint y: 243, endPoint x: 87, endPoint y: 234, distance: 21.5
click at [73, 240] on button "button" at bounding box center [76, 244] width 19 height 19
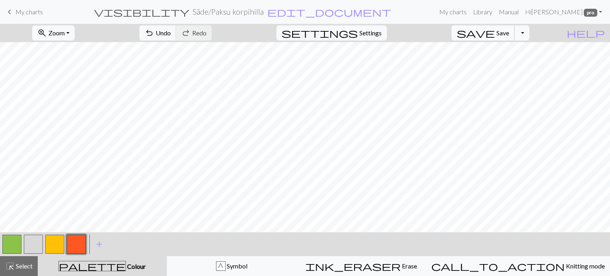
click at [508, 33] on button "save Save Save" at bounding box center [482, 32] width 63 height 15
click at [508, 33] on span "Save" at bounding box center [502, 33] width 13 height 8
click at [13, 244] on button "button" at bounding box center [11, 244] width 19 height 19
click at [57, 243] on button "button" at bounding box center [54, 244] width 19 height 19
drag, startPoint x: 12, startPoint y: 248, endPoint x: 26, endPoint y: 236, distance: 18.3
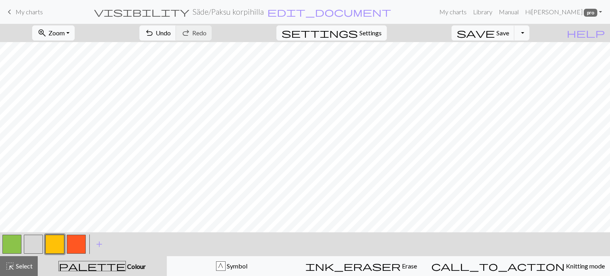
click at [18, 242] on button "button" at bounding box center [11, 244] width 19 height 19
click at [76, 242] on button "button" at bounding box center [76, 244] width 19 height 19
drag, startPoint x: 31, startPoint y: 247, endPoint x: 49, endPoint y: 237, distance: 20.8
click at [37, 243] on button "button" at bounding box center [33, 244] width 19 height 19
click at [171, 31] on span "Undo" at bounding box center [163, 33] width 15 height 8
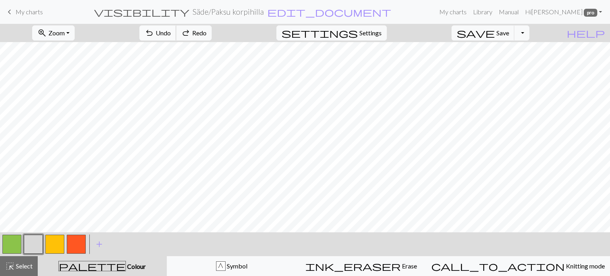
click at [171, 31] on span "Undo" at bounding box center [163, 33] width 15 height 8
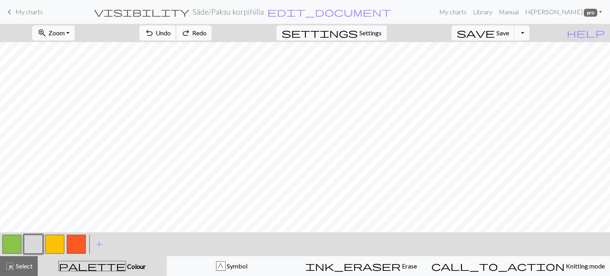
click at [176, 27] on button "undo Undo Undo" at bounding box center [157, 32] width 37 height 15
click at [171, 31] on span "Undo" at bounding box center [163, 33] width 15 height 8
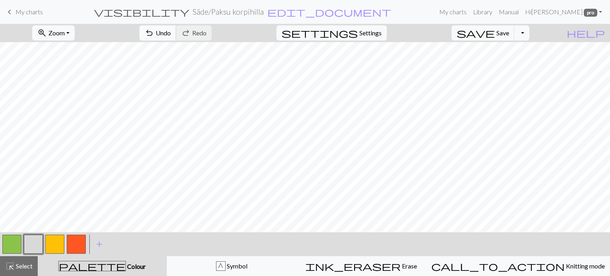
click at [171, 30] on span "Undo" at bounding box center [163, 33] width 15 height 8
click at [171, 33] on span "Undo" at bounding box center [163, 33] width 15 height 8
click at [171, 30] on span "Undo" at bounding box center [163, 33] width 15 height 8
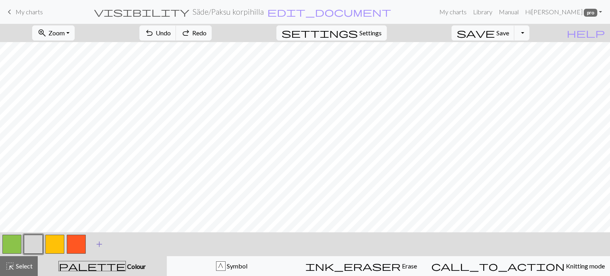
drag, startPoint x: 78, startPoint y: 242, endPoint x: 92, endPoint y: 234, distance: 15.7
click at [82, 239] on button "button" at bounding box center [76, 244] width 19 height 19
click at [9, 244] on button "button" at bounding box center [11, 244] width 19 height 19
drag, startPoint x: 50, startPoint y: 242, endPoint x: 61, endPoint y: 235, distance: 13.1
click at [52, 241] on button "button" at bounding box center [54, 244] width 19 height 19
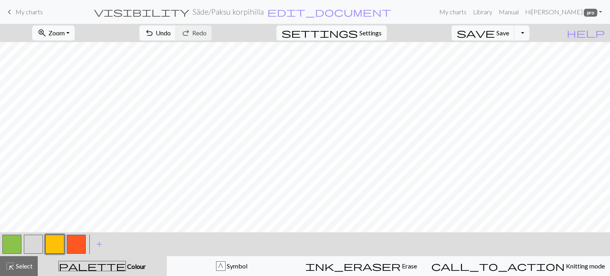
drag, startPoint x: 30, startPoint y: 244, endPoint x: 65, endPoint y: 233, distance: 36.4
click at [31, 244] on button "button" at bounding box center [33, 244] width 19 height 19
click at [171, 34] on span "Undo" at bounding box center [163, 33] width 15 height 8
click at [509, 33] on span "Save" at bounding box center [502, 33] width 13 height 8
click at [10, 247] on button "button" at bounding box center [11, 244] width 19 height 19
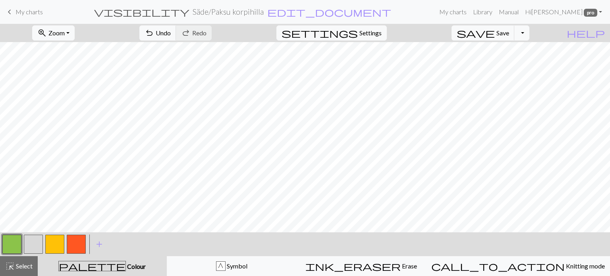
drag, startPoint x: 31, startPoint y: 243, endPoint x: 42, endPoint y: 235, distance: 13.5
click at [33, 241] on button "button" at bounding box center [33, 244] width 19 height 19
click at [70, 243] on button "button" at bounding box center [76, 244] width 19 height 19
drag, startPoint x: 10, startPoint y: 239, endPoint x: 16, endPoint y: 237, distance: 6.4
click at [12, 238] on button "button" at bounding box center [11, 244] width 19 height 19
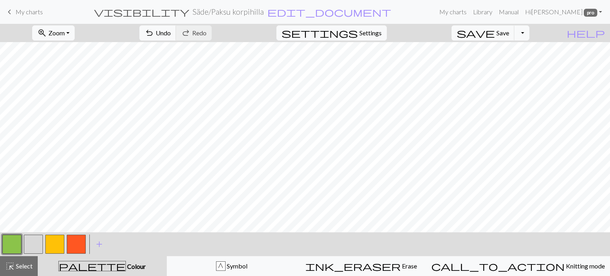
click at [37, 238] on button "button" at bounding box center [33, 244] width 19 height 19
drag, startPoint x: 53, startPoint y: 244, endPoint x: 60, endPoint y: 240, distance: 8.2
click at [54, 244] on button "button" at bounding box center [54, 244] width 19 height 19
drag, startPoint x: 77, startPoint y: 241, endPoint x: 89, endPoint y: 234, distance: 14.2
click at [77, 241] on button "button" at bounding box center [76, 244] width 19 height 19
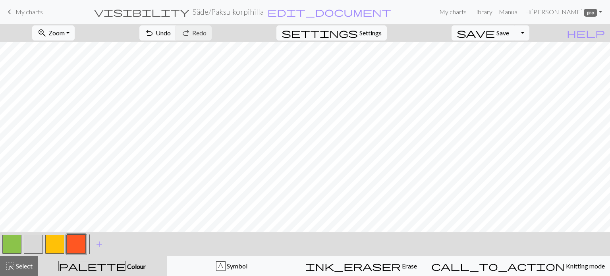
drag, startPoint x: 12, startPoint y: 242, endPoint x: 22, endPoint y: 235, distance: 12.4
click at [12, 242] on button "button" at bounding box center [11, 244] width 19 height 19
click at [154, 31] on span "undo" at bounding box center [149, 32] width 10 height 11
drag, startPoint x: 77, startPoint y: 242, endPoint x: 85, endPoint y: 234, distance: 11.0
click at [82, 237] on button "button" at bounding box center [76, 244] width 19 height 19
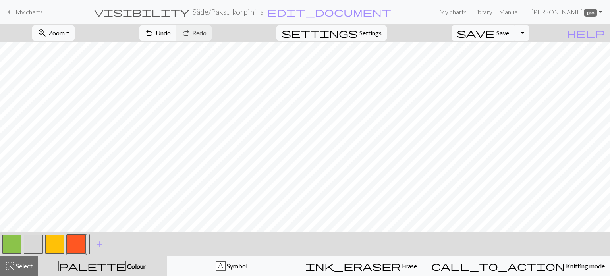
click at [49, 243] on button "button" at bounding box center [54, 244] width 19 height 19
click at [171, 31] on span "Undo" at bounding box center [163, 33] width 15 height 8
click at [74, 238] on button "button" at bounding box center [76, 244] width 19 height 19
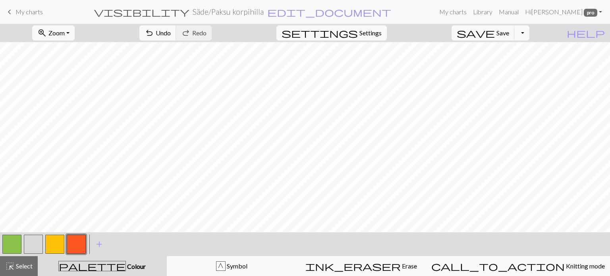
click at [38, 243] on button "button" at bounding box center [33, 244] width 19 height 19
click at [154, 35] on span "undo" at bounding box center [149, 32] width 10 height 11
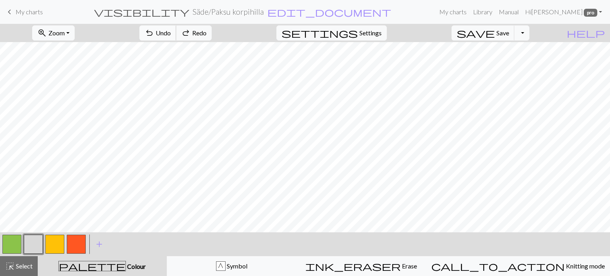
click at [154, 35] on span "undo" at bounding box center [149, 32] width 10 height 11
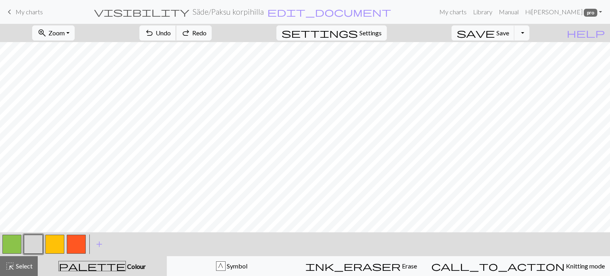
click at [154, 35] on span "undo" at bounding box center [149, 32] width 10 height 11
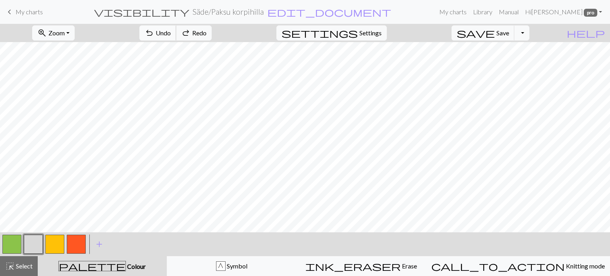
click at [154, 35] on span "undo" at bounding box center [149, 32] width 10 height 11
click at [508, 36] on span "Save" at bounding box center [502, 33] width 13 height 8
drag, startPoint x: 12, startPoint y: 242, endPoint x: 48, endPoint y: 233, distance: 37.2
click at [13, 242] on button "button" at bounding box center [11, 244] width 19 height 19
click at [154, 35] on span "undo" at bounding box center [149, 32] width 10 height 11
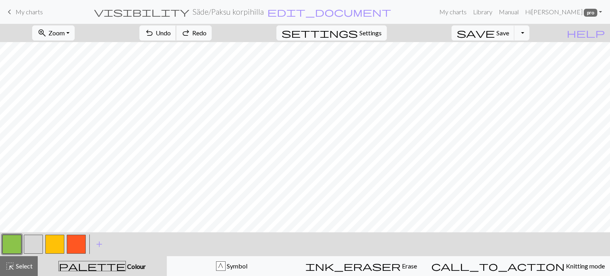
click at [154, 35] on span "undo" at bounding box center [149, 32] width 10 height 11
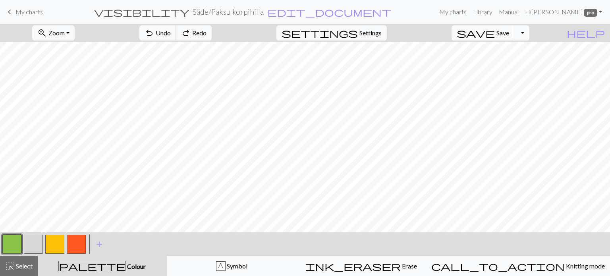
click at [154, 35] on span "undo" at bounding box center [149, 32] width 10 height 11
click at [154, 37] on span "undo" at bounding box center [149, 32] width 10 height 11
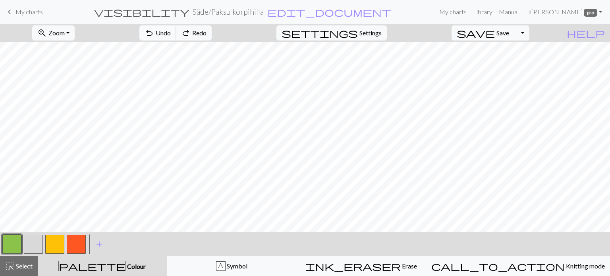
click at [154, 37] on span "undo" at bounding box center [149, 32] width 10 height 11
drag, startPoint x: 509, startPoint y: 32, endPoint x: 480, endPoint y: 30, distance: 28.7
click at [509, 32] on span "Save" at bounding box center [502, 33] width 13 height 8
